Goal: Task Accomplishment & Management: Manage account settings

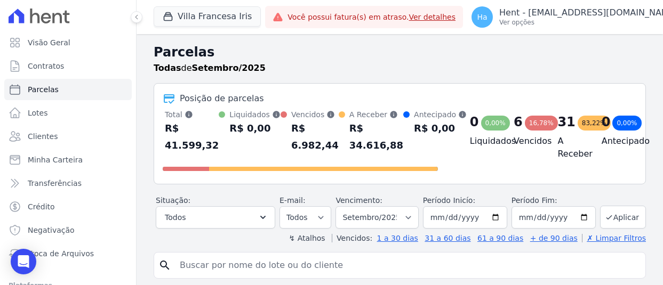
select select
click at [229, 12] on button "Villa Francesa Iris" at bounding box center [207, 16] width 107 height 20
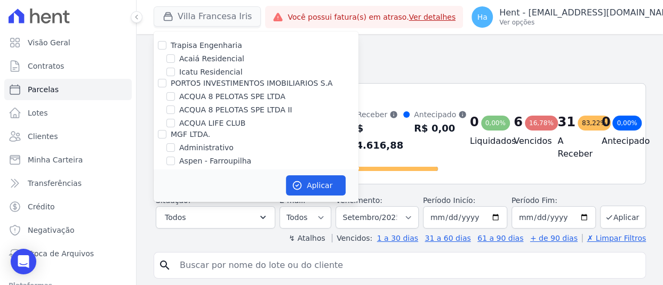
scroll to position [1154, 0]
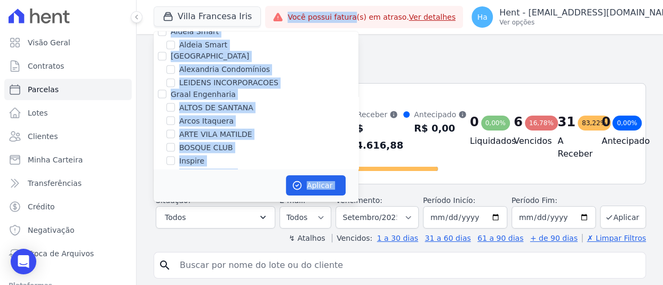
drag, startPoint x: 343, startPoint y: 22, endPoint x: 268, endPoint y: 9, distance: 76.4
click at [268, 9] on div "Villa Francesa Iris Trapisa Engenharia Acaiá Residencial Icatu Residencial PORT…" at bounding box center [400, 17] width 526 height 34
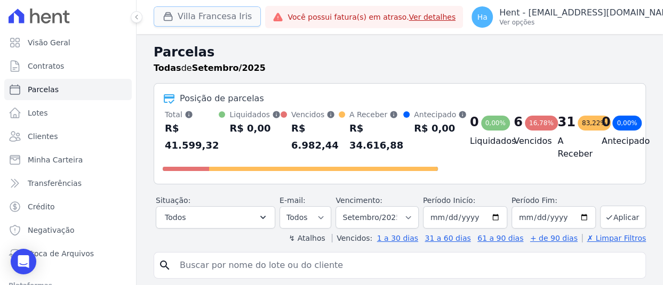
click at [212, 17] on button "Villa Francesa Iris" at bounding box center [207, 16] width 107 height 20
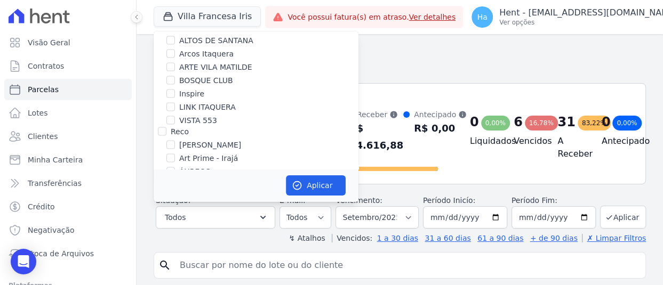
scroll to position [4207, 0]
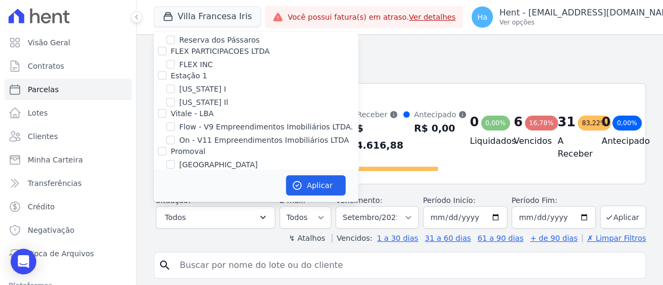
click at [171, 174] on input "Villa Francesa Iris" at bounding box center [170, 178] width 9 height 9
checkbox input "false"
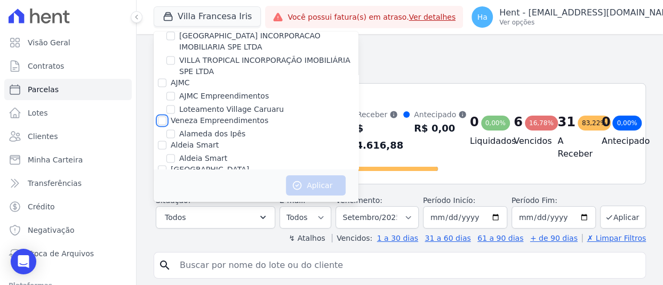
click at [160, 116] on input "Veneza Empreendimentos" at bounding box center [162, 120] width 9 height 9
checkbox input "true"
click at [307, 175] on button "Aplicar" at bounding box center [316, 185] width 60 height 20
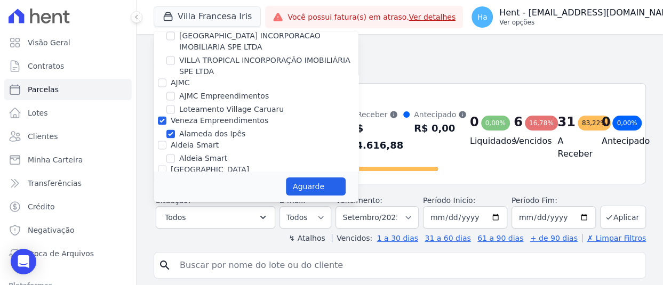
select select
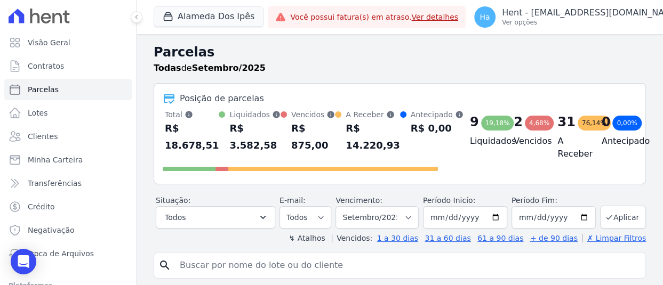
click at [502, 66] on div "Todas de Setembro/2025" at bounding box center [400, 68] width 492 height 13
click at [222, 14] on button "Alameda Dos Ipês" at bounding box center [209, 16] width 110 height 20
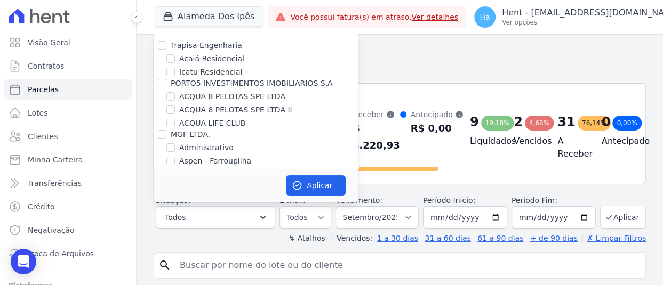
click at [409, 52] on h2 "Parcelas" at bounding box center [400, 52] width 492 height 19
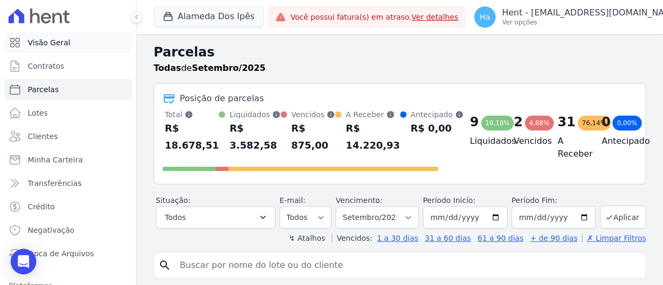
click at [53, 40] on span "Visão Geral" at bounding box center [49, 42] width 43 height 11
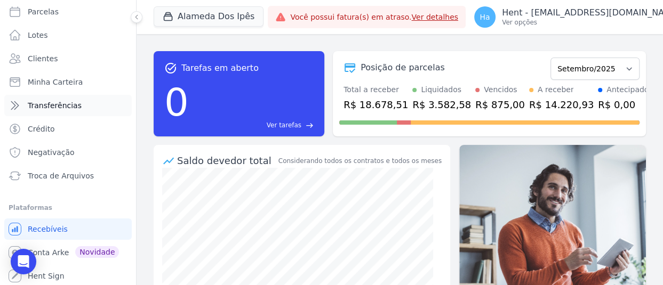
scroll to position [79, 0]
